Goal: Find specific page/section: Find specific page/section

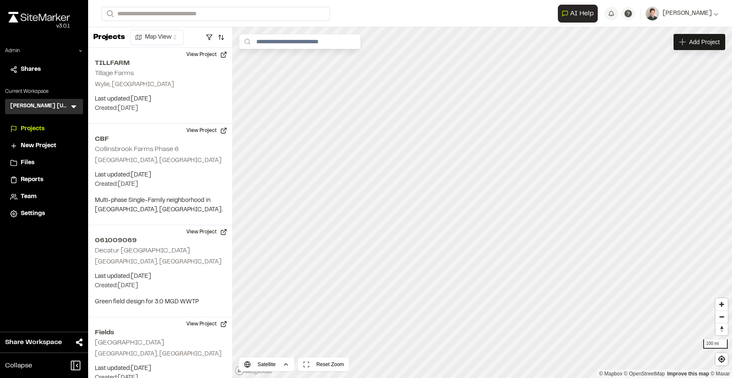
click at [70, 104] on icon at bounding box center [73, 106] width 8 height 8
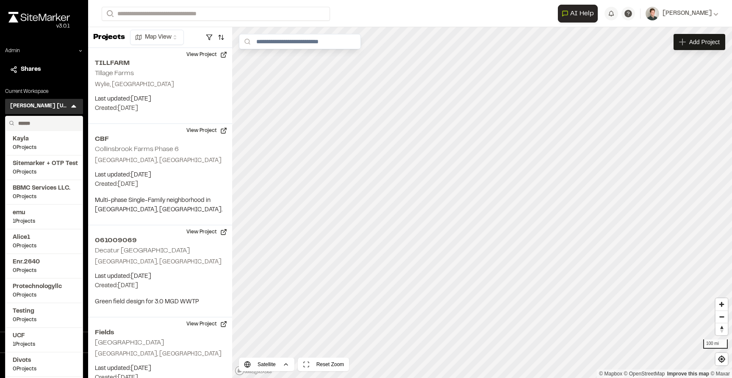
click at [48, 125] on input "text" at bounding box center [47, 123] width 64 height 14
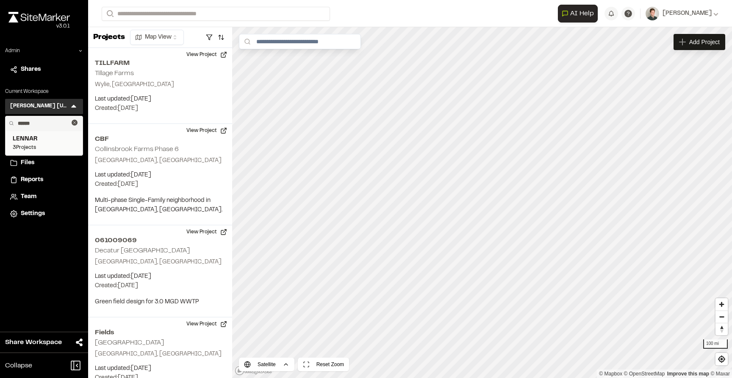
type input "******"
click at [46, 139] on span "LENNAR" at bounding box center [44, 138] width 63 height 9
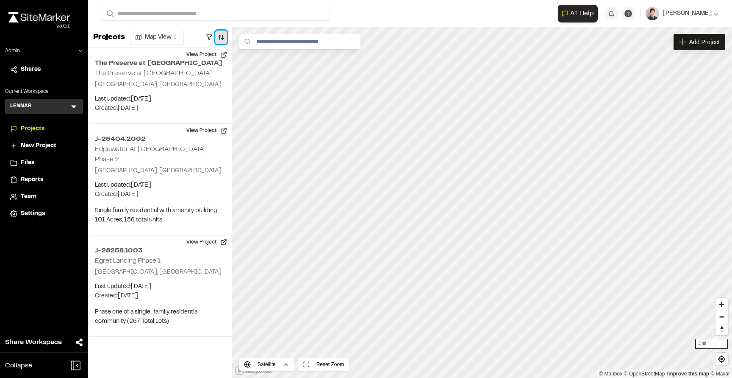
click at [218, 39] on button "button" at bounding box center [221, 38] width 12 height 14
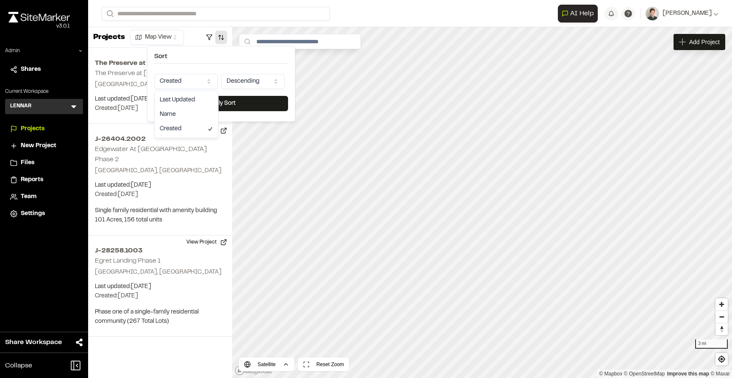
click at [189, 77] on html "**********" at bounding box center [366, 189] width 732 height 378
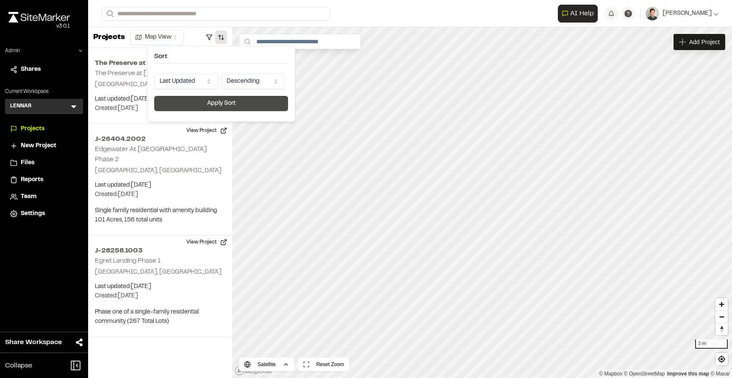
click at [192, 106] on button "Apply Sort" at bounding box center [221, 103] width 134 height 15
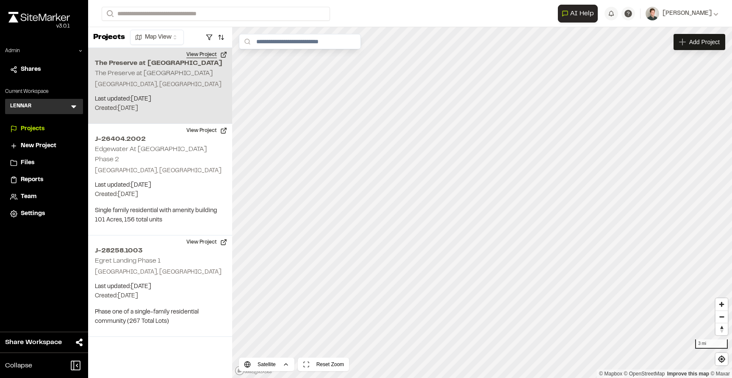
click at [194, 52] on button "View Project" at bounding box center [206, 55] width 51 height 14
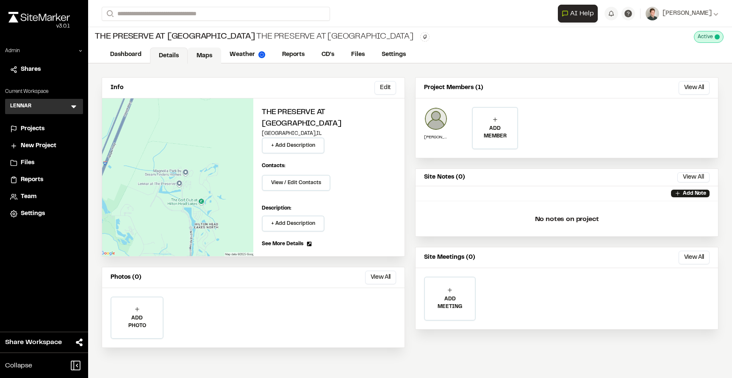
click at [203, 56] on link "Maps" at bounding box center [204, 55] width 33 height 16
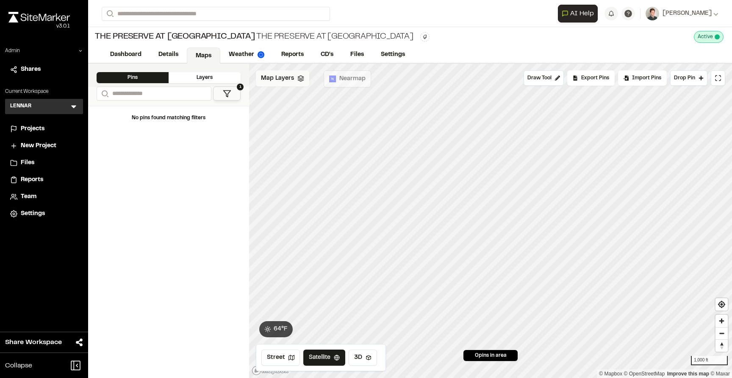
click at [272, 81] on span "Map Layers" at bounding box center [277, 78] width 33 height 9
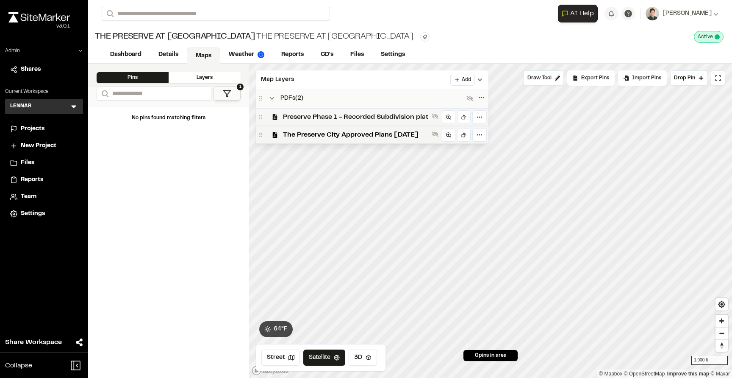
click at [317, 116] on span "Preserve Phase 1 - Recorded Subdivision plat" at bounding box center [355, 117] width 145 height 10
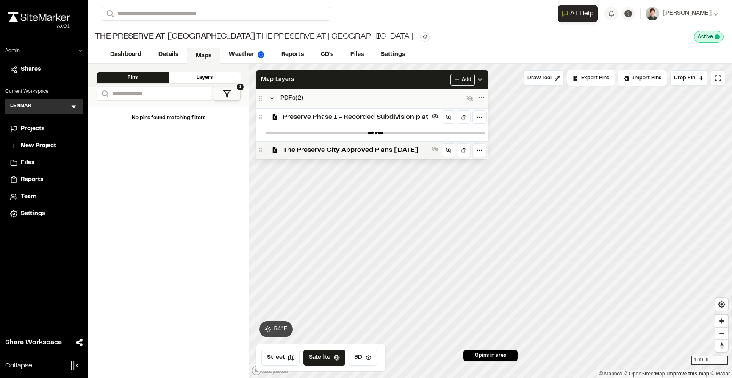
click at [314, 125] on div "Preserve Phase 1 - Recorded Subdivision plat" at bounding box center [372, 117] width 233 height 18
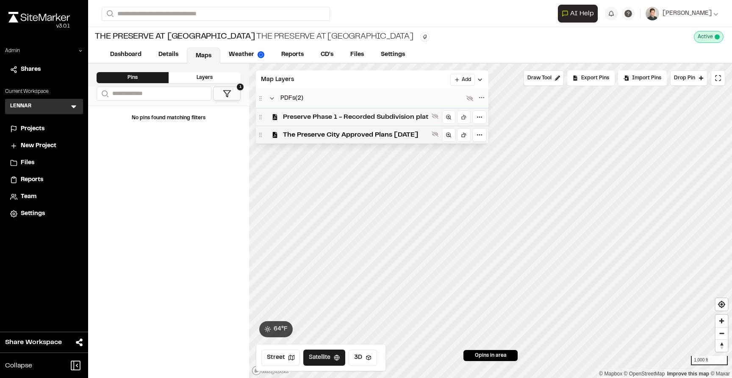
click at [315, 122] on div "Preserve Phase 1 - Recorded Subdivision plat" at bounding box center [372, 117] width 233 height 18
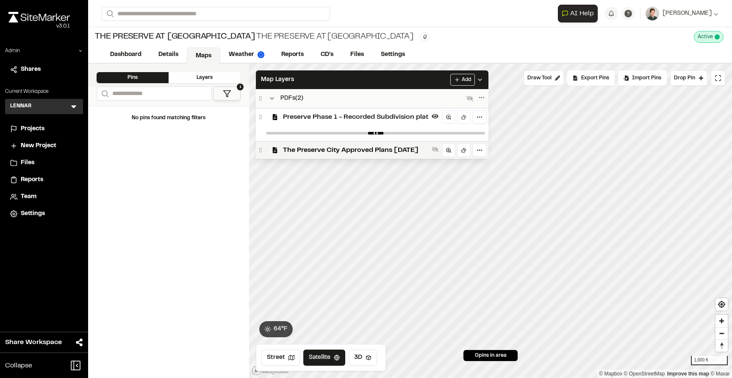
click at [315, 136] on div at bounding box center [376, 132] width 226 height 15
click at [313, 142] on div "The Preserve City Approved Plans 2023.04.10" at bounding box center [372, 150] width 233 height 18
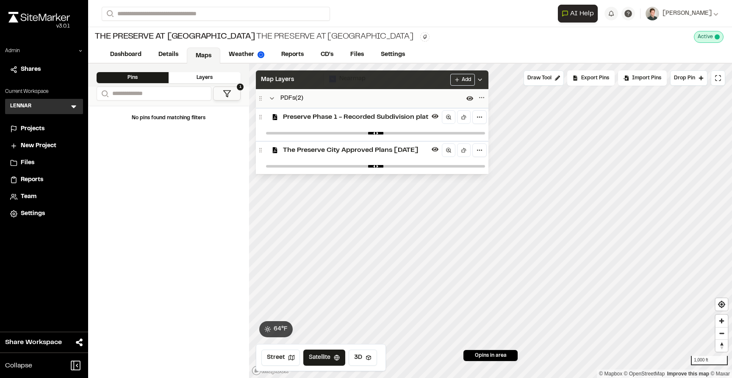
click at [326, 81] on div "Map Layers Add" at bounding box center [372, 79] width 233 height 19
